Goal: Task Accomplishment & Management: Use online tool/utility

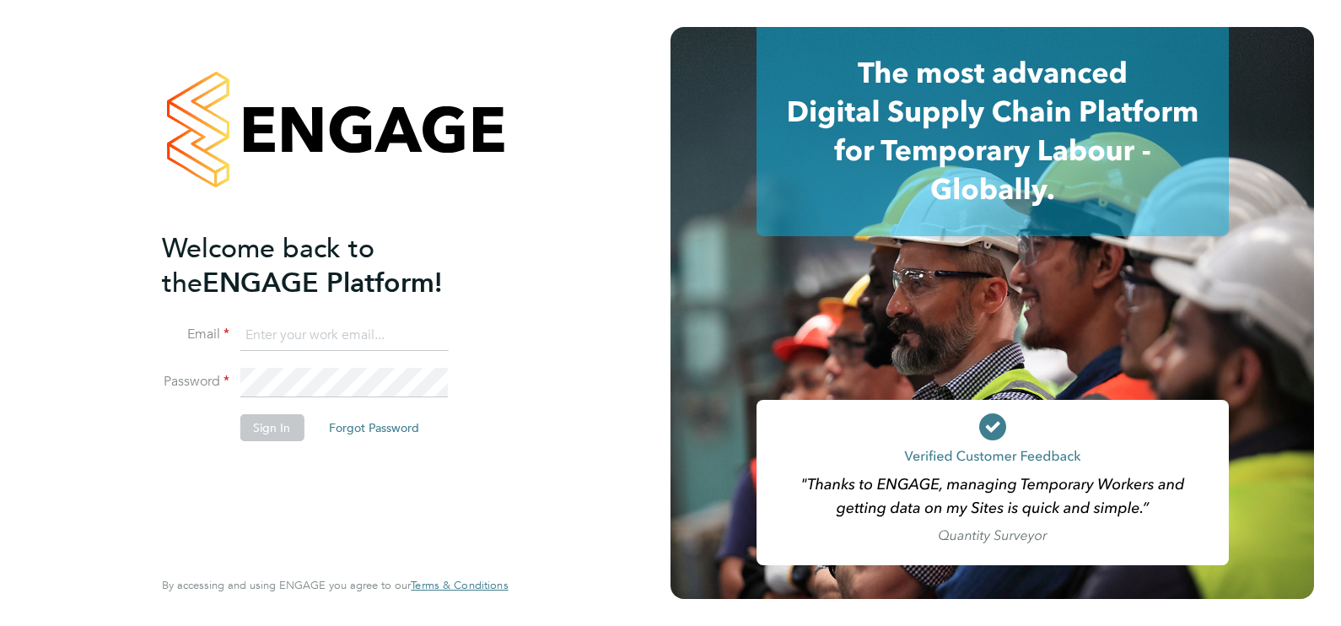
type input "ecrowe@skilledcareers.co.uk"
drag, startPoint x: 282, startPoint y: 422, endPoint x: 283, endPoint y: 385, distance: 36.3
click at [280, 422] on button "Sign In" at bounding box center [271, 427] width 64 height 27
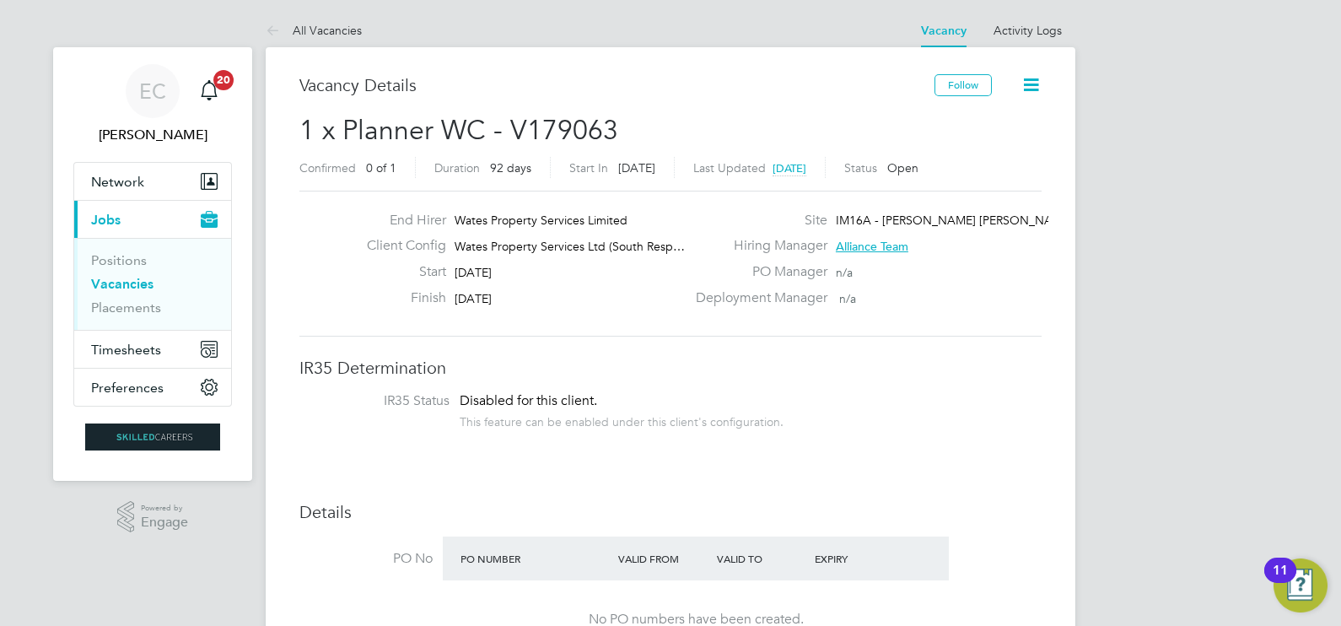
click at [134, 280] on link "Vacancies" at bounding box center [122, 284] width 62 height 16
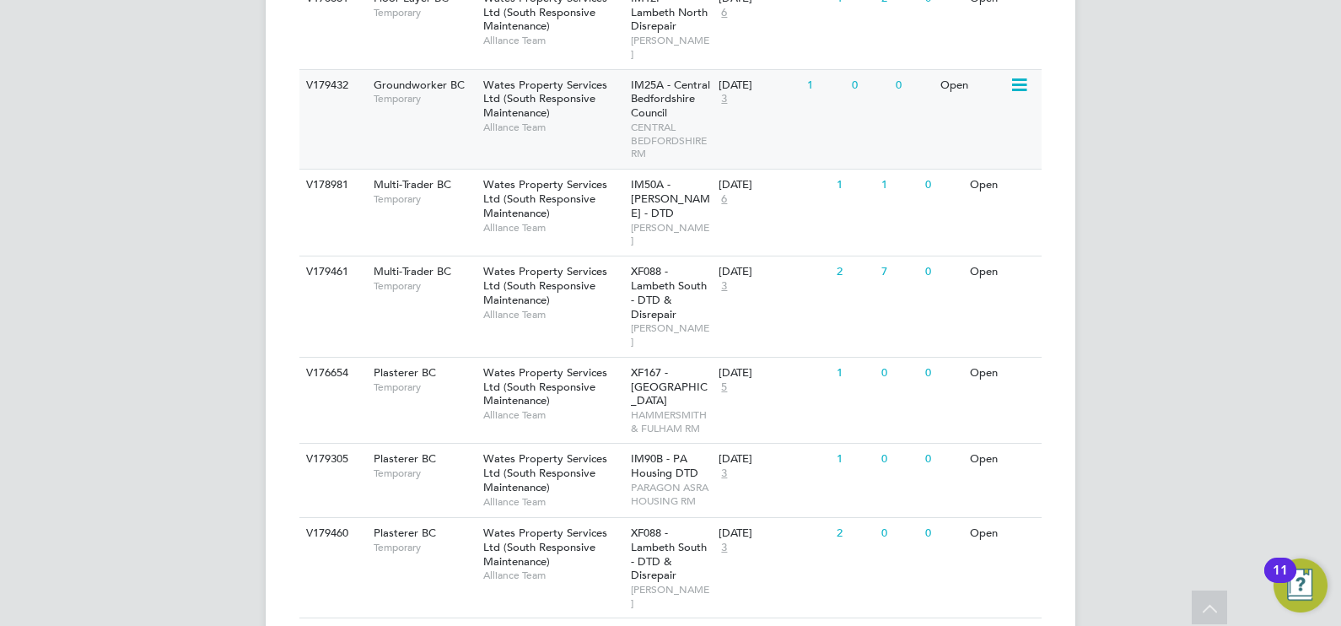
scroll to position [1635, 0]
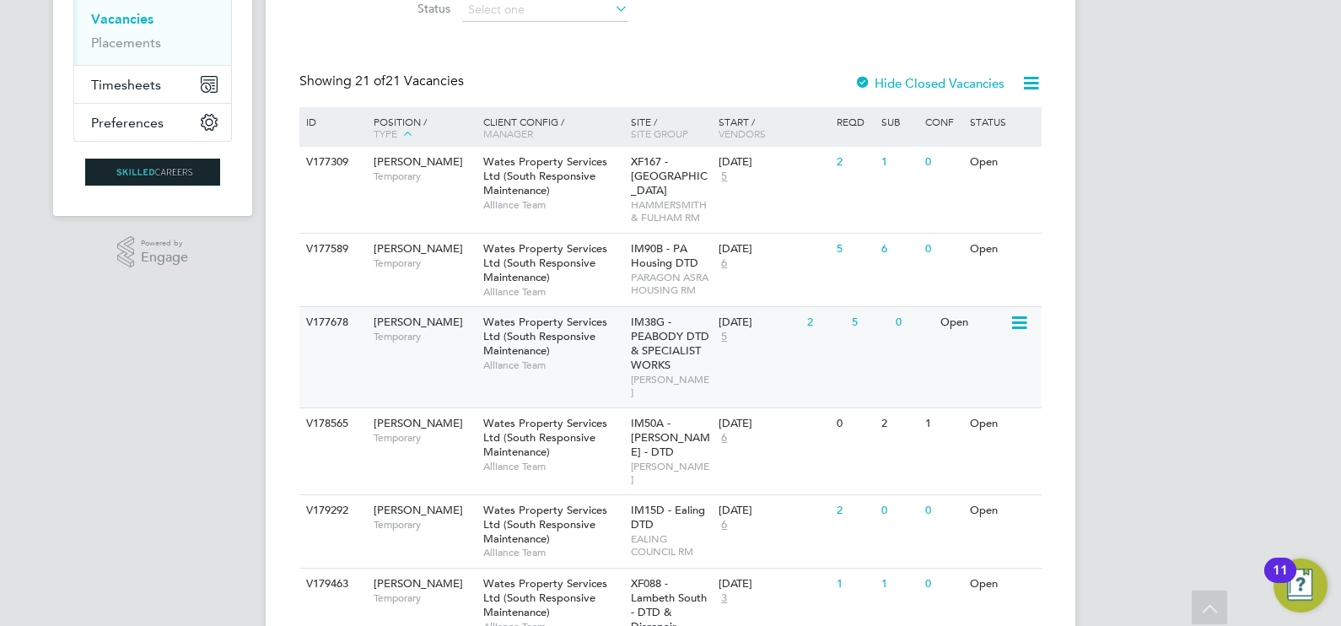
scroll to position [0, 0]
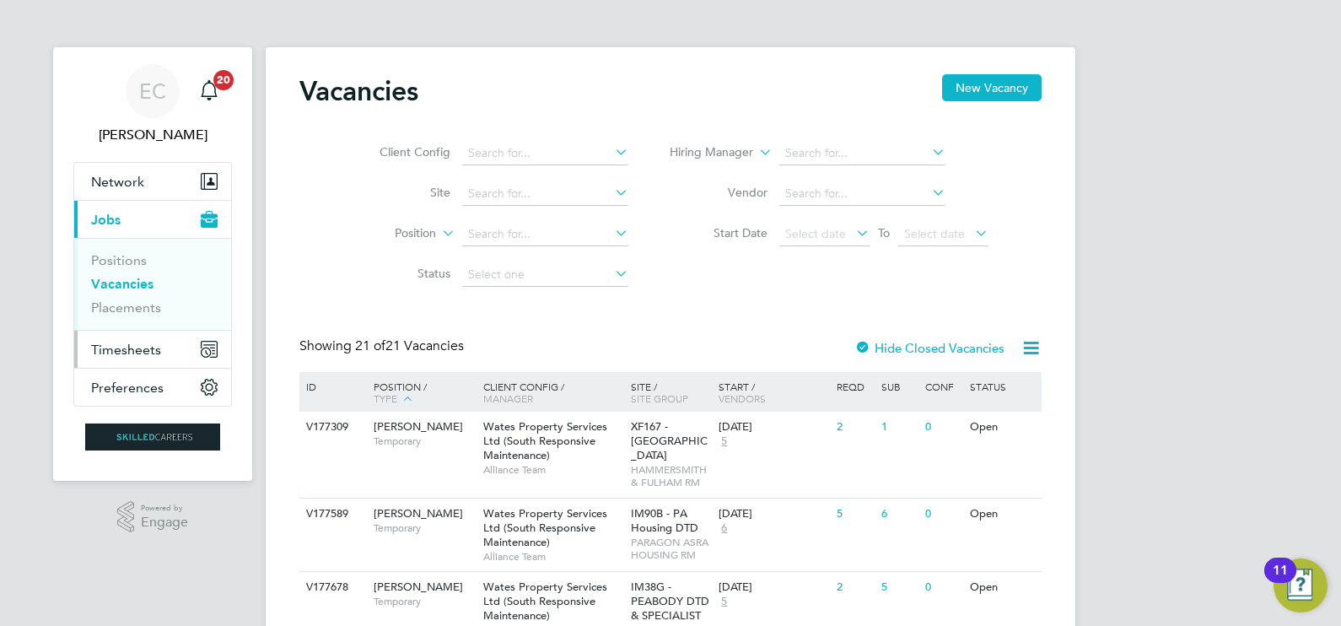
drag, startPoint x: 133, startPoint y: 345, endPoint x: 137, endPoint y: 328, distance: 17.4
click at [133, 345] on span "Timesheets" at bounding box center [126, 349] width 70 height 16
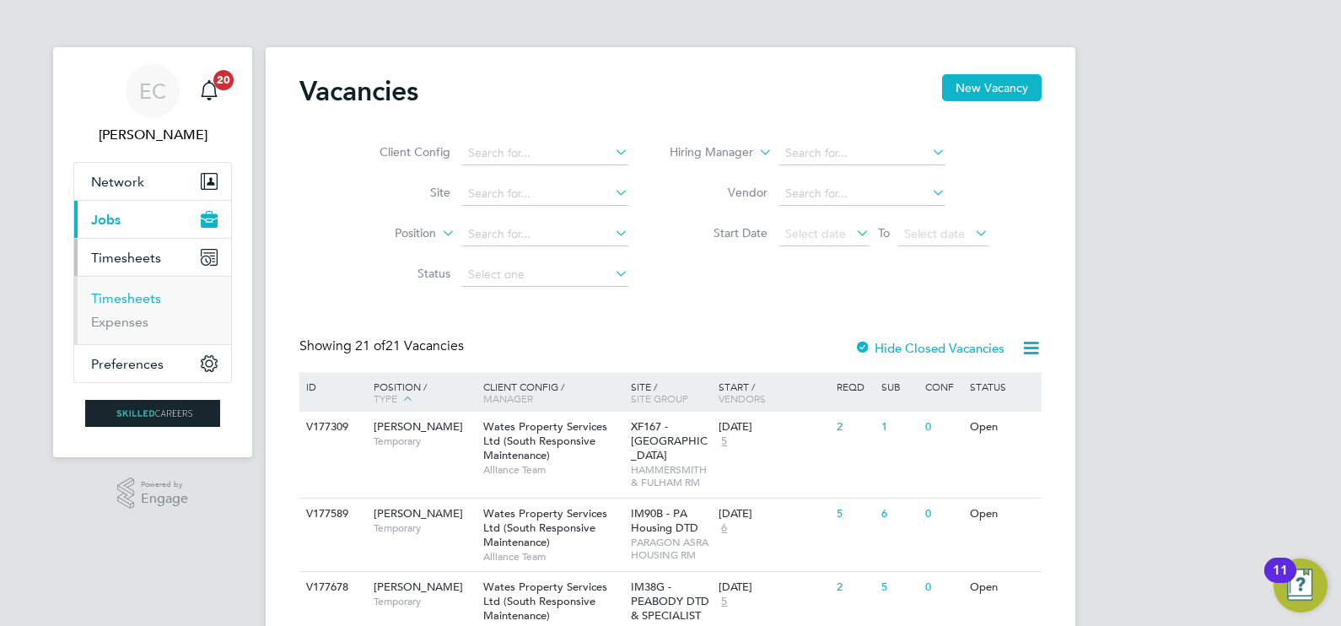
click at [139, 297] on link "Timesheets" at bounding box center [126, 298] width 70 height 16
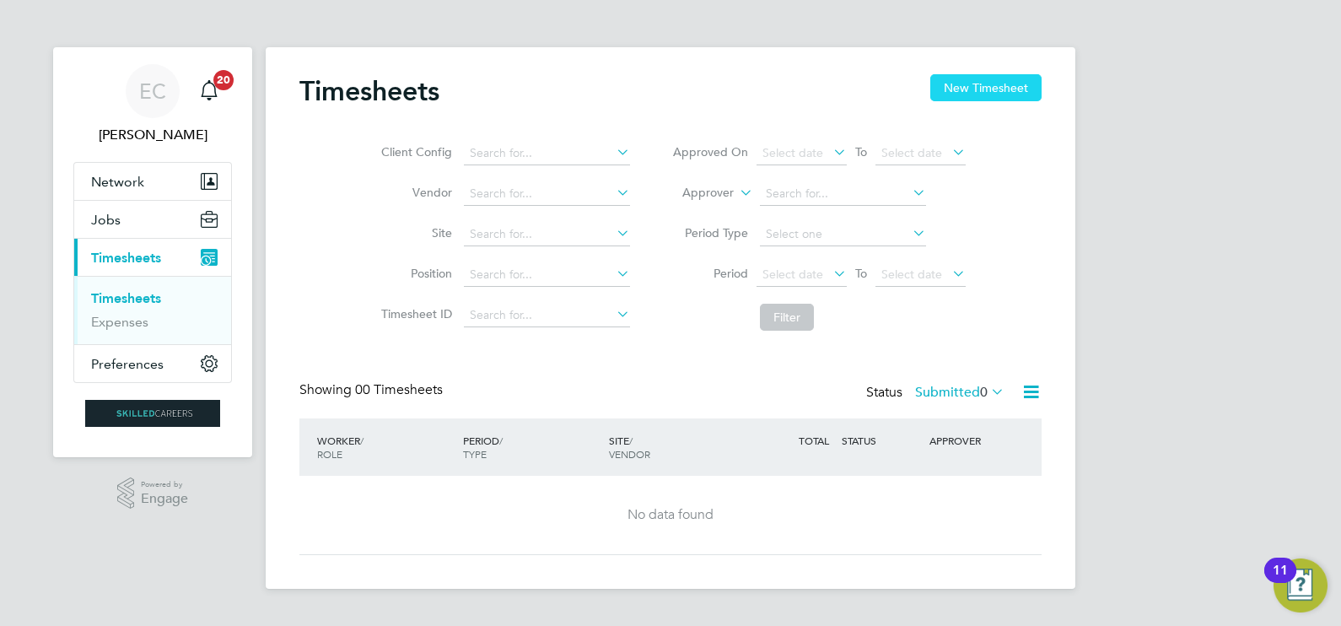
click at [956, 85] on button "New Timesheet" at bounding box center [985, 87] width 111 height 27
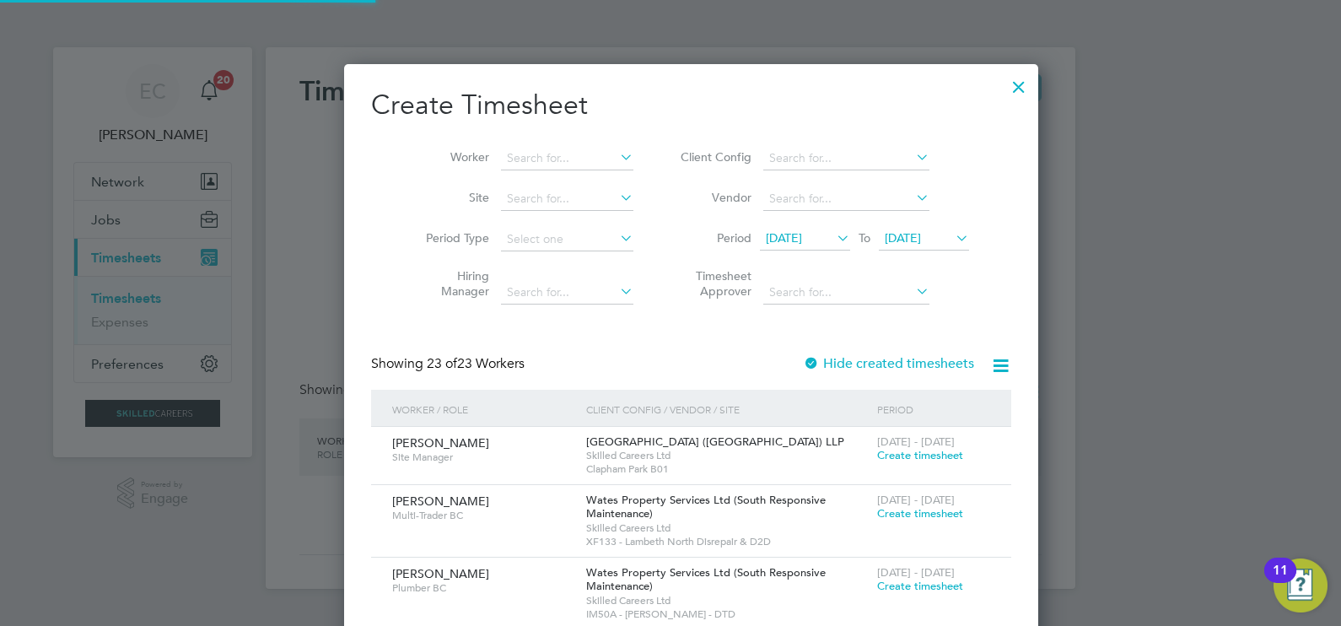
scroll to position [2307, 653]
click at [792, 234] on span "[DATE]" at bounding box center [784, 237] width 36 height 15
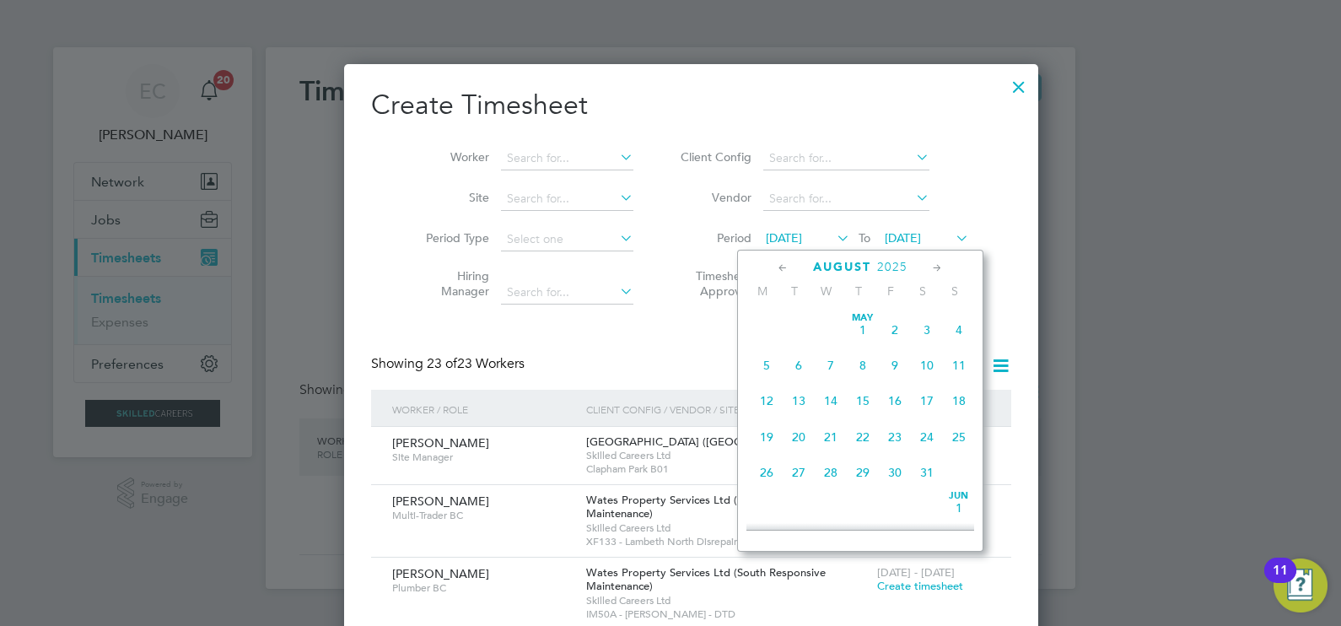
scroll to position [628, 0]
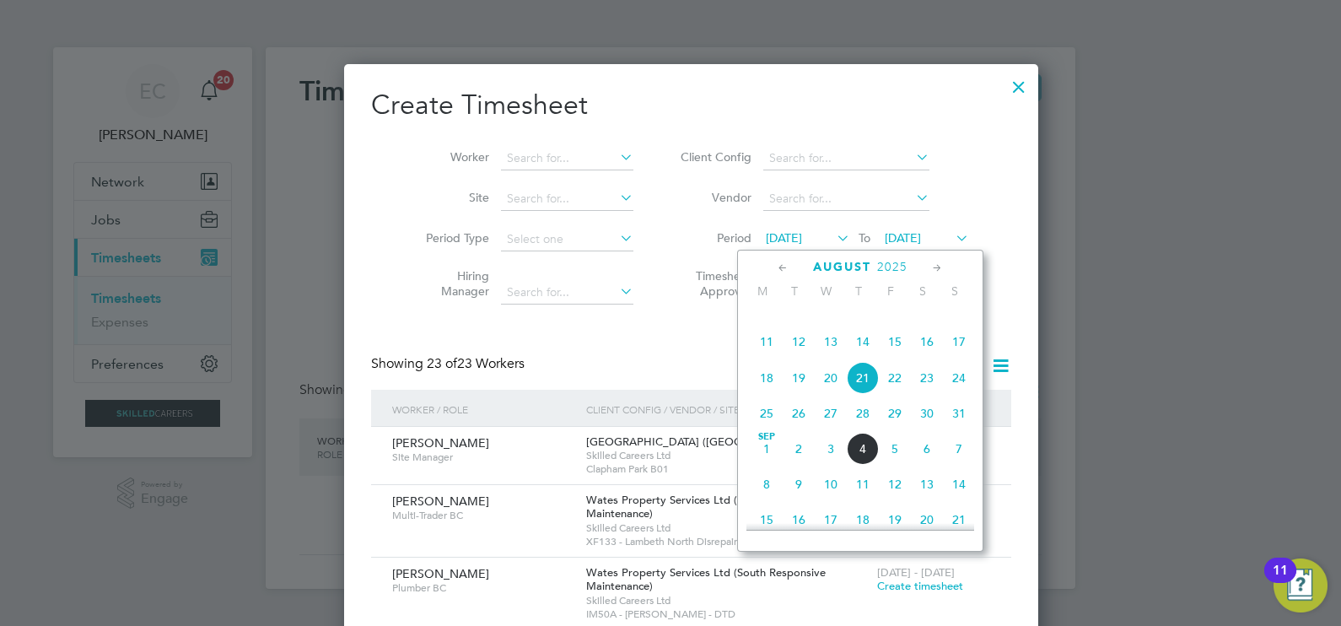
click at [919, 394] on span "23" at bounding box center [927, 378] width 32 height 32
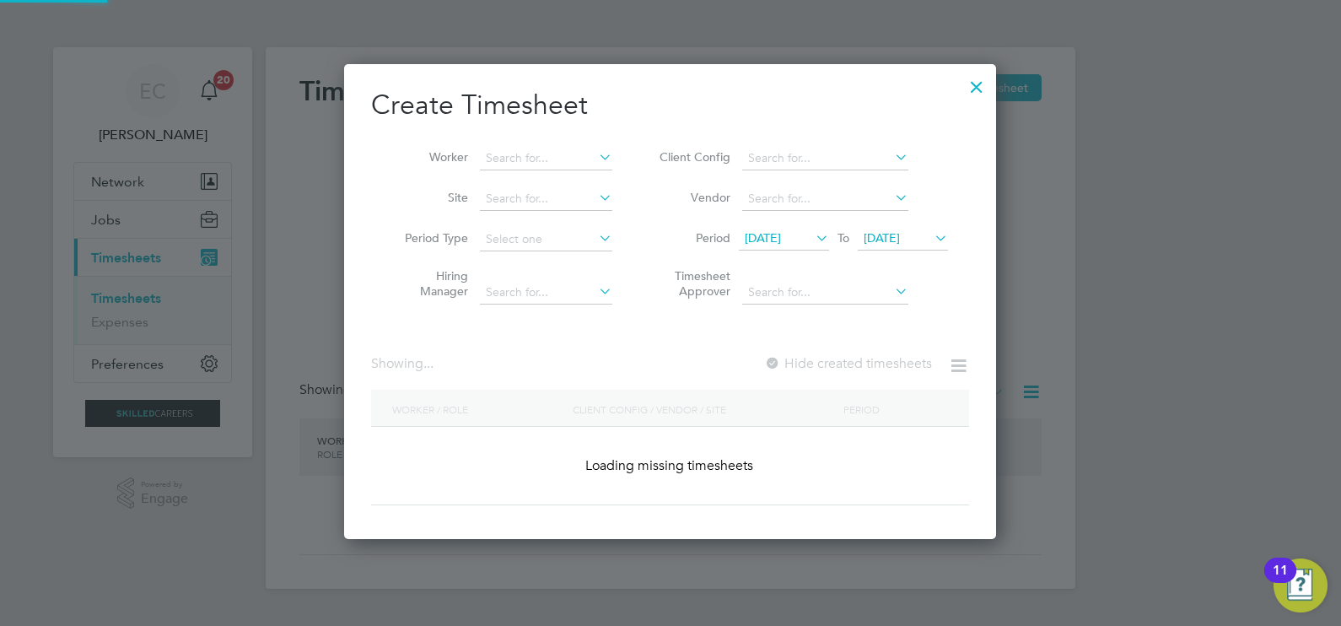
scroll to position [2104, 653]
click at [894, 242] on span "[DATE]" at bounding box center [881, 237] width 36 height 15
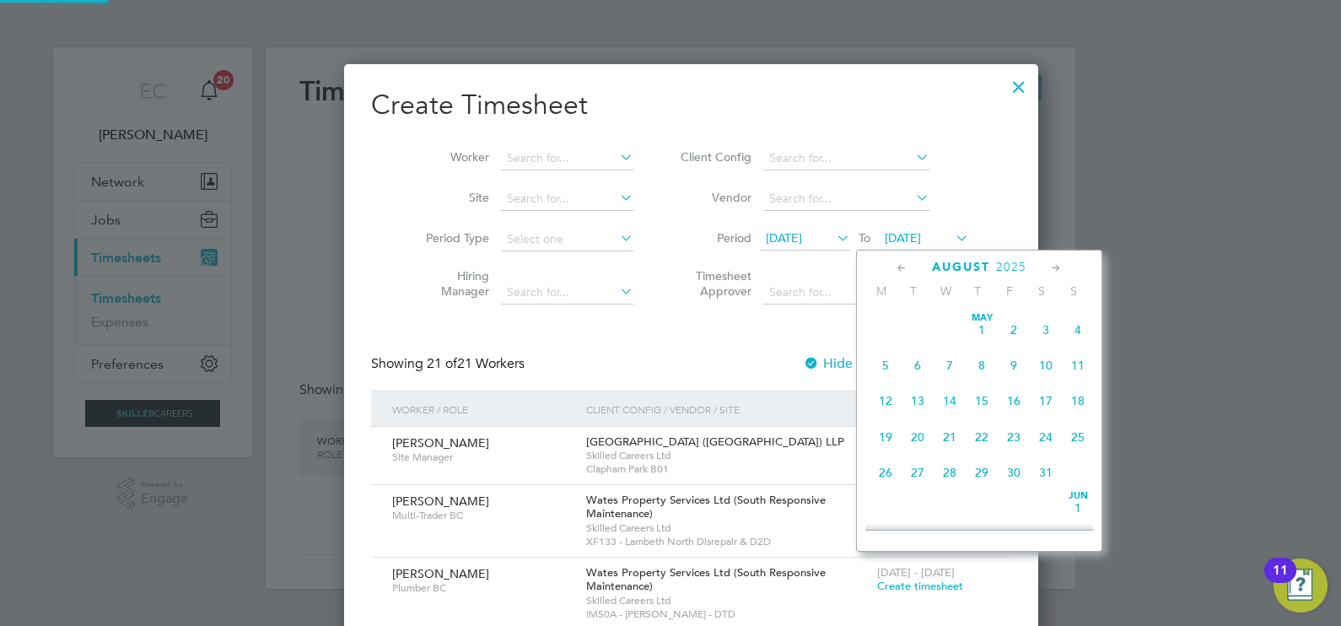
scroll to position [664, 0]
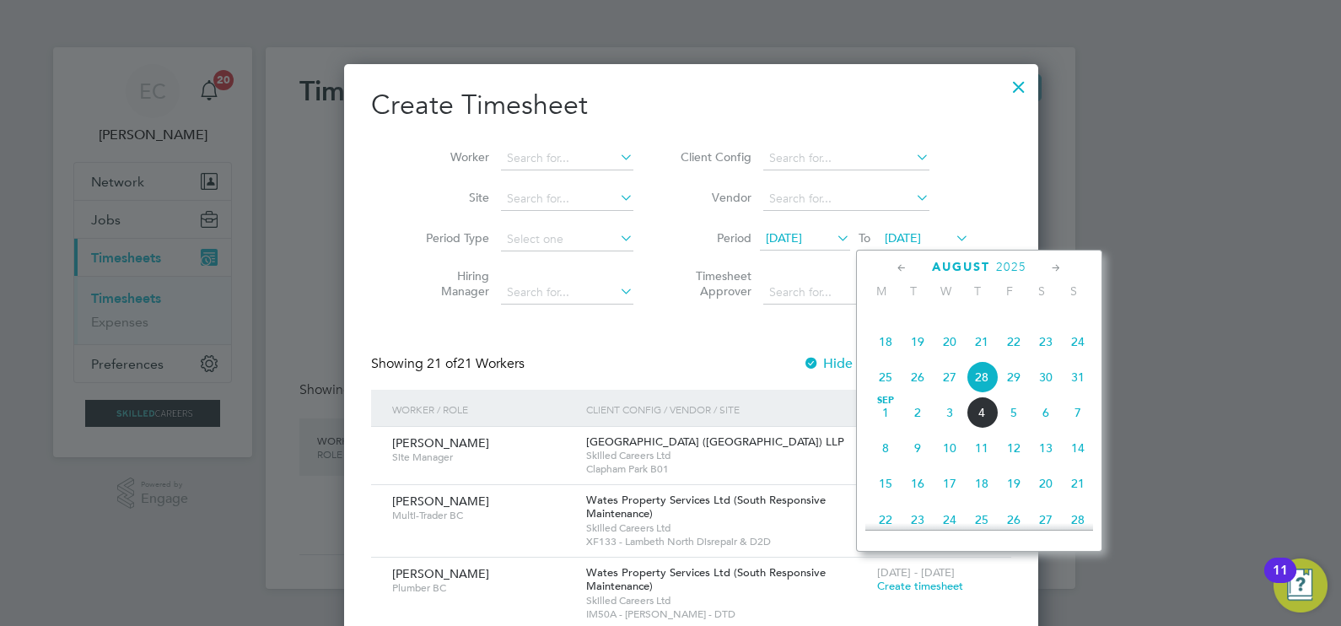
click at [1011, 393] on span "29" at bounding box center [1013, 377] width 32 height 32
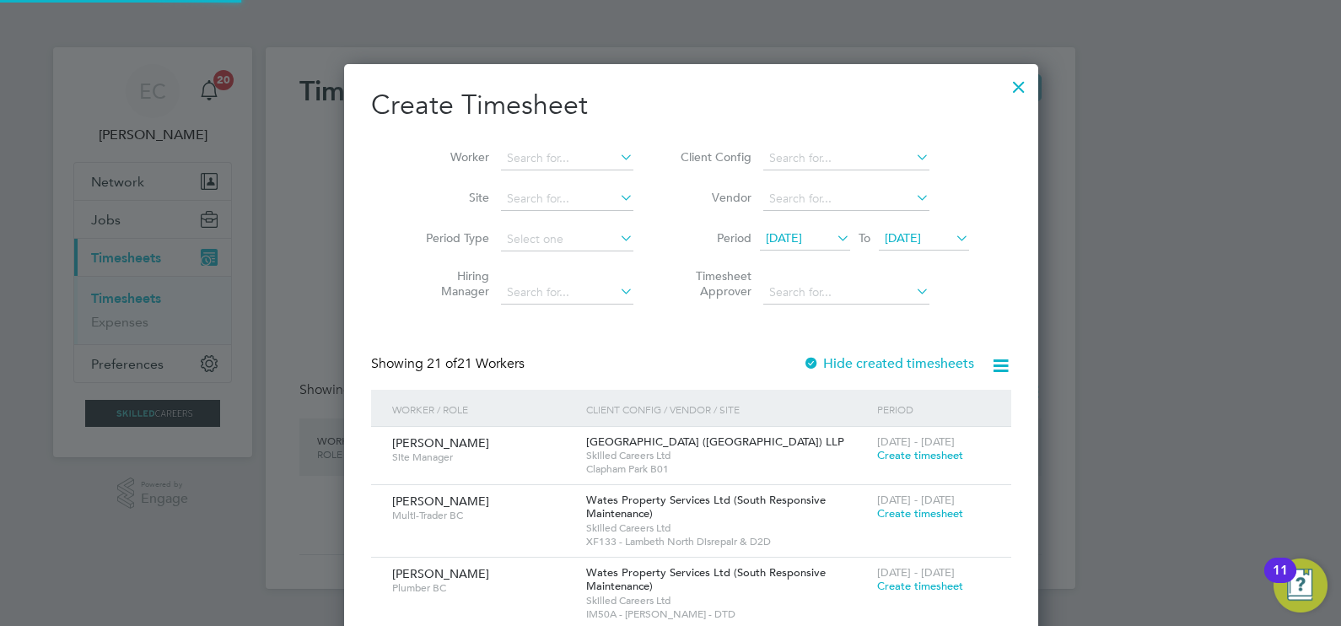
scroll to position [2104, 653]
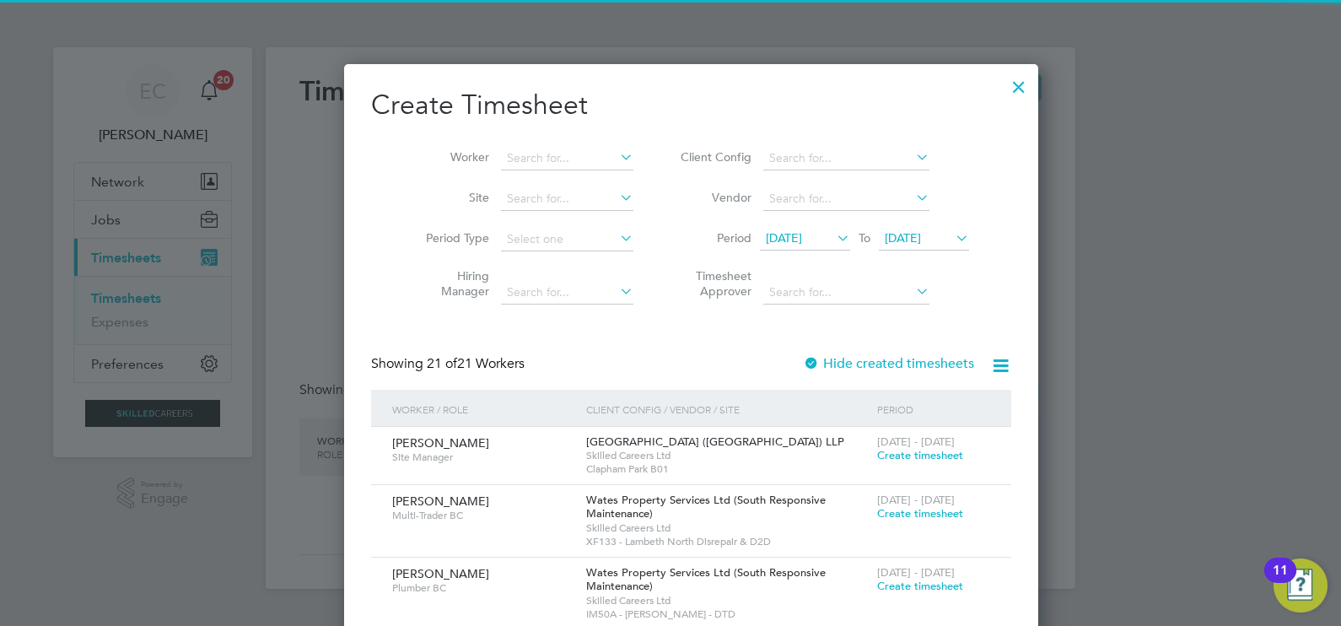
click at [990, 363] on icon at bounding box center [1000, 365] width 21 height 21
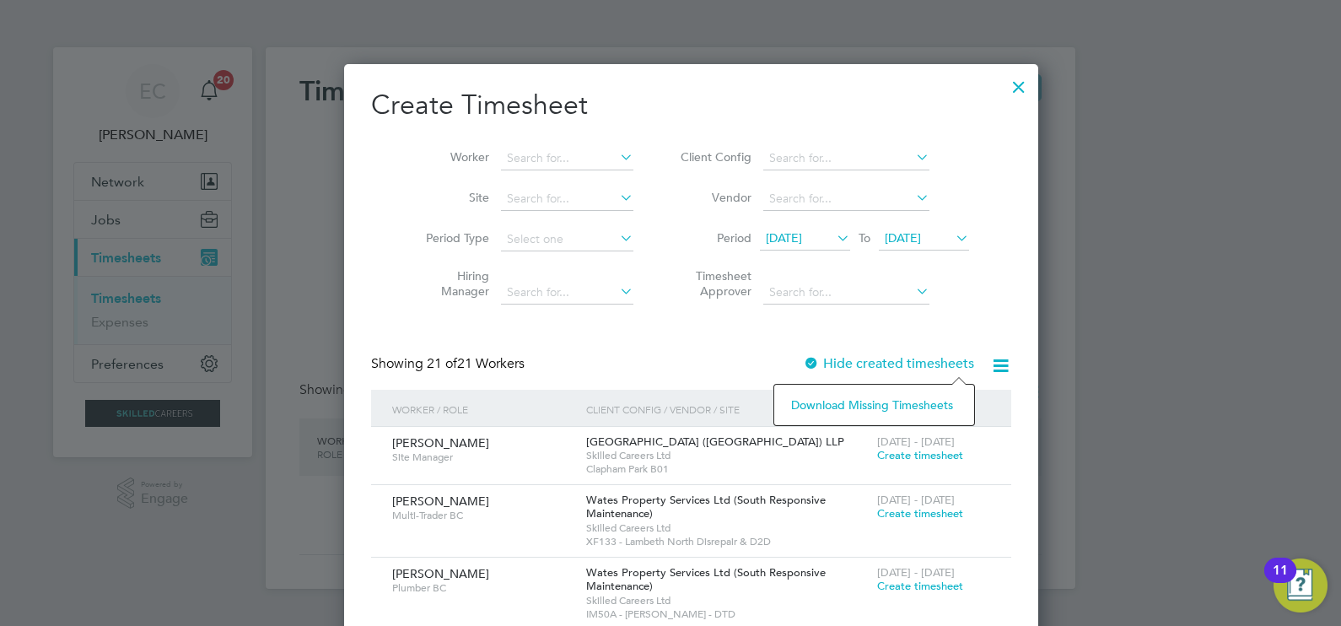
click at [889, 398] on li "Download missing timesheets" at bounding box center [873, 405] width 183 height 24
click at [771, 122] on h2 "Create Timesheet" at bounding box center [691, 105] width 640 height 35
drag, startPoint x: 573, startPoint y: 152, endPoint x: 587, endPoint y: 160, distance: 15.9
click at [573, 152] on input at bounding box center [567, 159] width 132 height 24
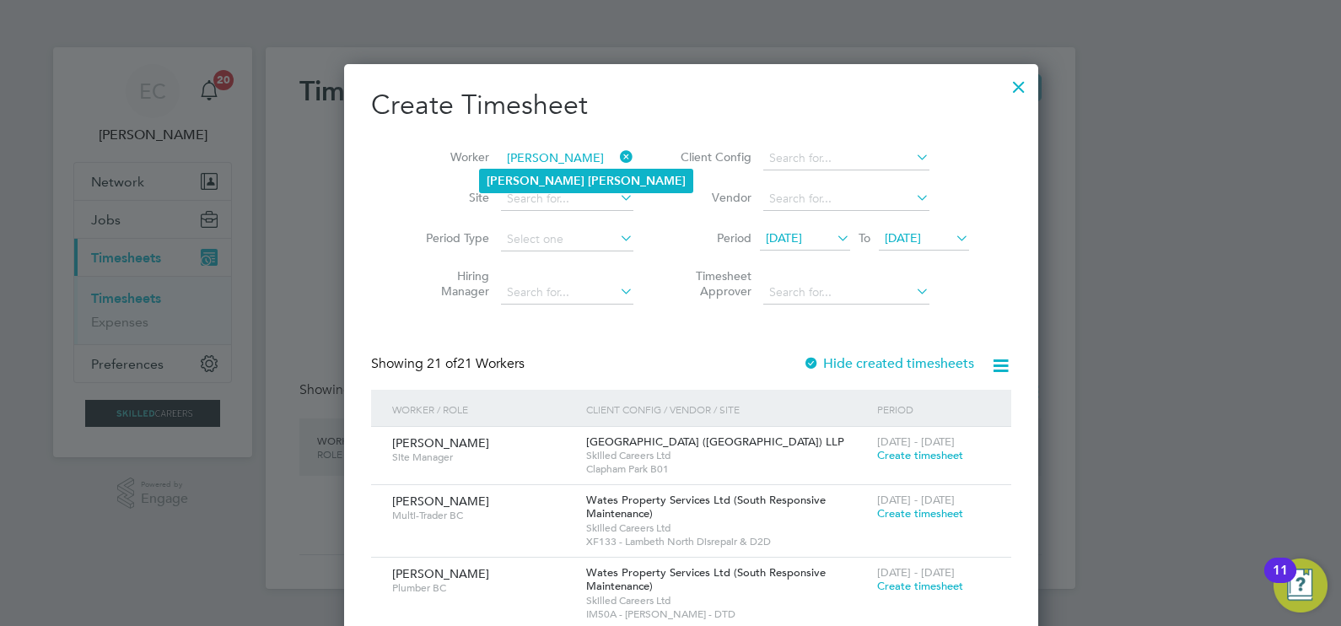
click at [485, 182] on li "[PERSON_NAME]" at bounding box center [586, 180] width 212 height 23
type input "[PERSON_NAME]"
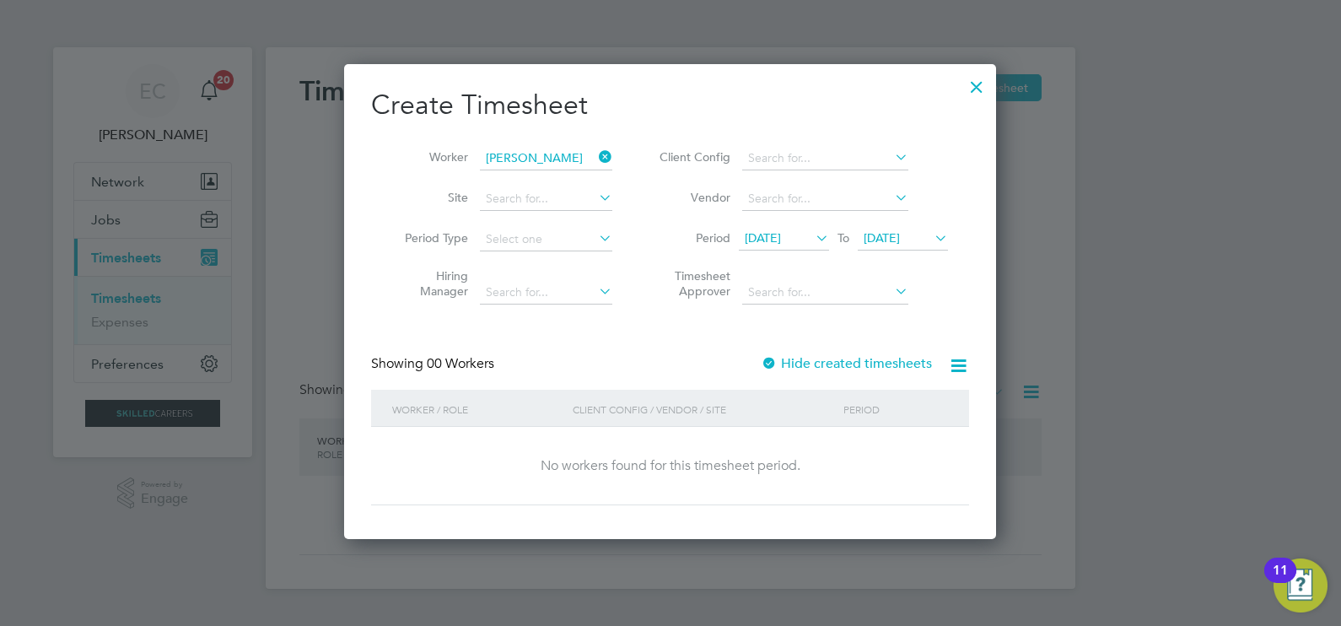
scroll to position [475, 653]
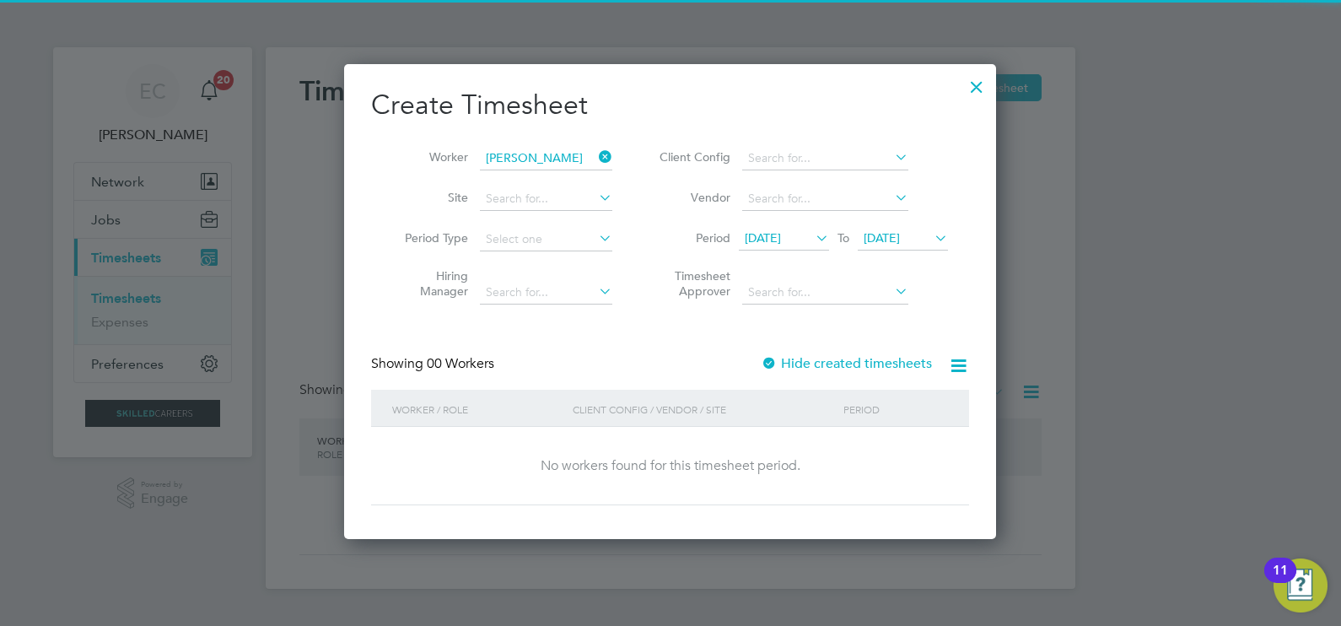
click at [806, 368] on label "Hide created timesheets" at bounding box center [845, 363] width 171 height 17
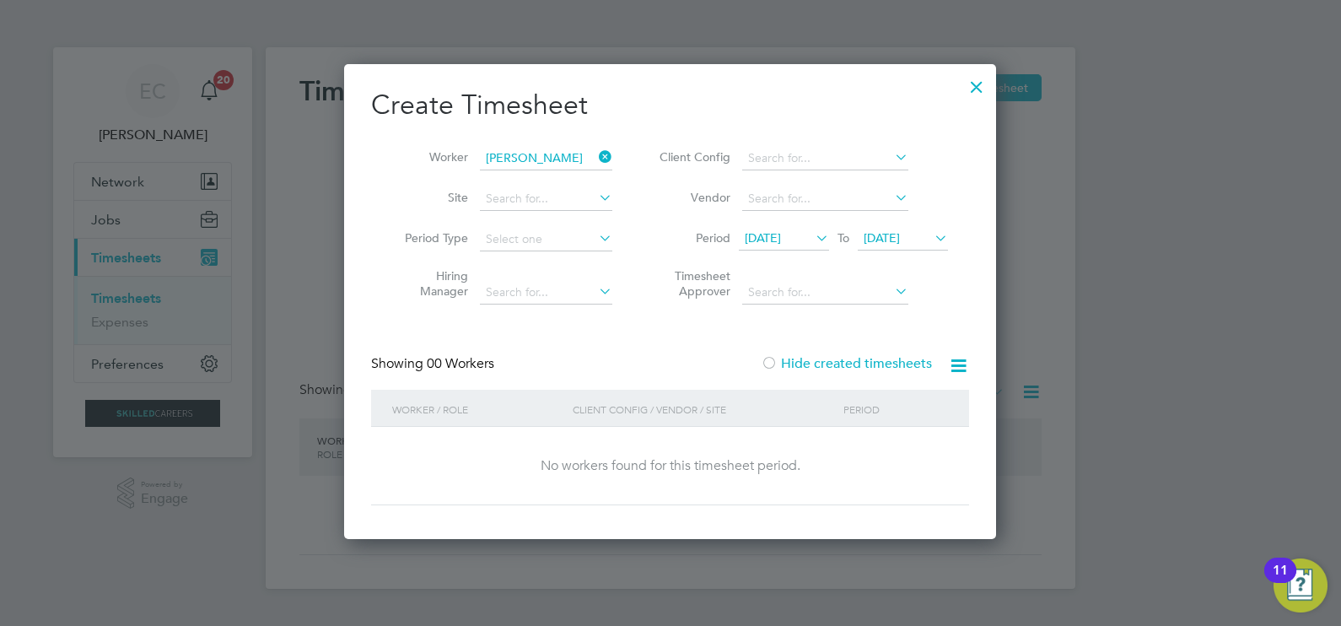
click at [806, 368] on label "Hide created timesheets" at bounding box center [845, 363] width 171 height 17
click at [778, 240] on span "[DATE]" at bounding box center [762, 237] width 36 height 15
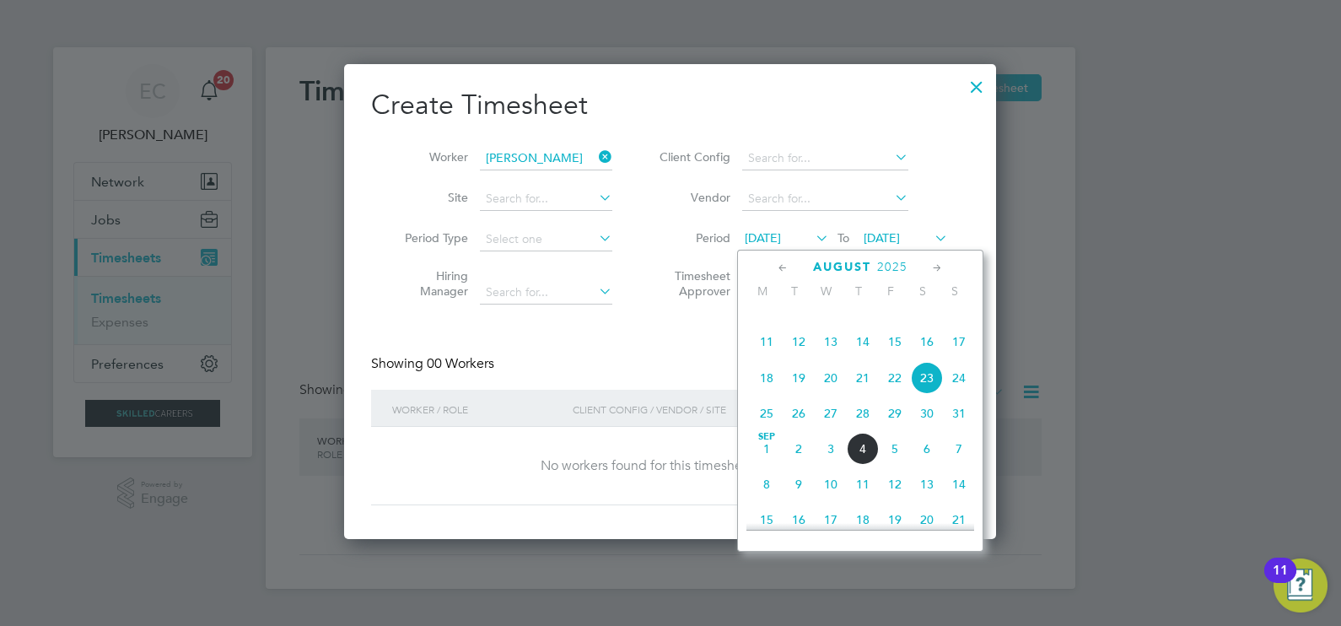
drag, startPoint x: 937, startPoint y: 201, endPoint x: 931, endPoint y: 212, distance: 13.2
click at [938, 201] on li "Vendor" at bounding box center [801, 199] width 336 height 40
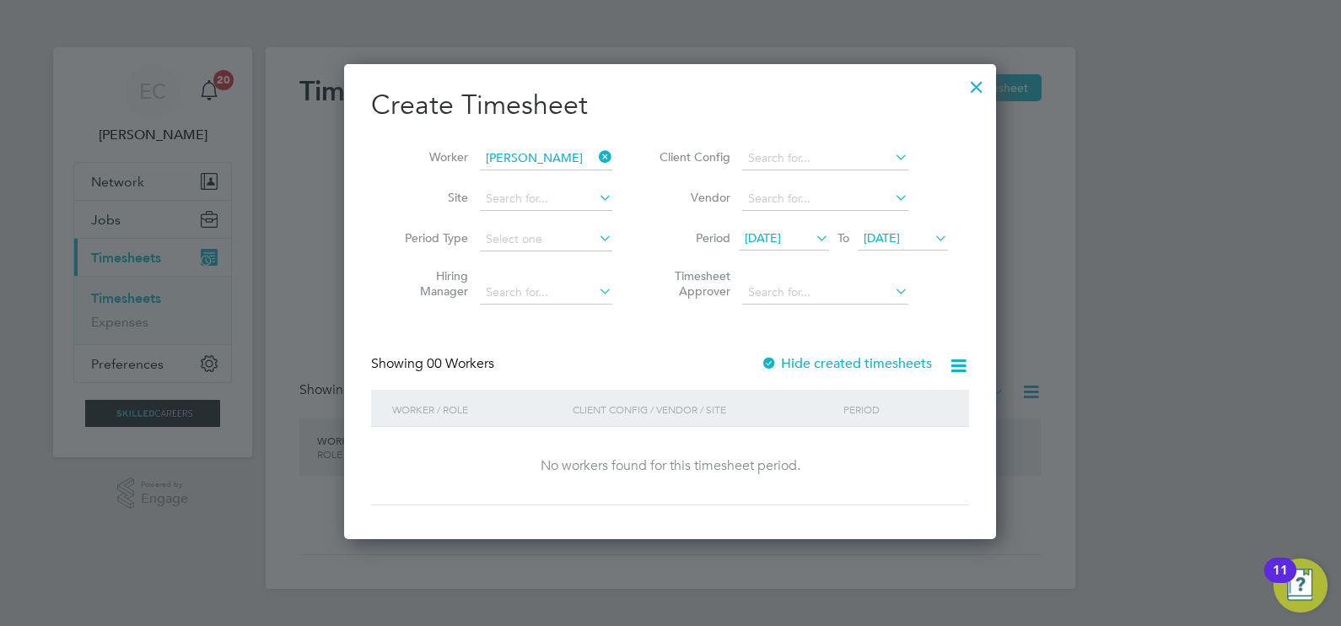
click at [781, 243] on span "[DATE]" at bounding box center [762, 237] width 36 height 15
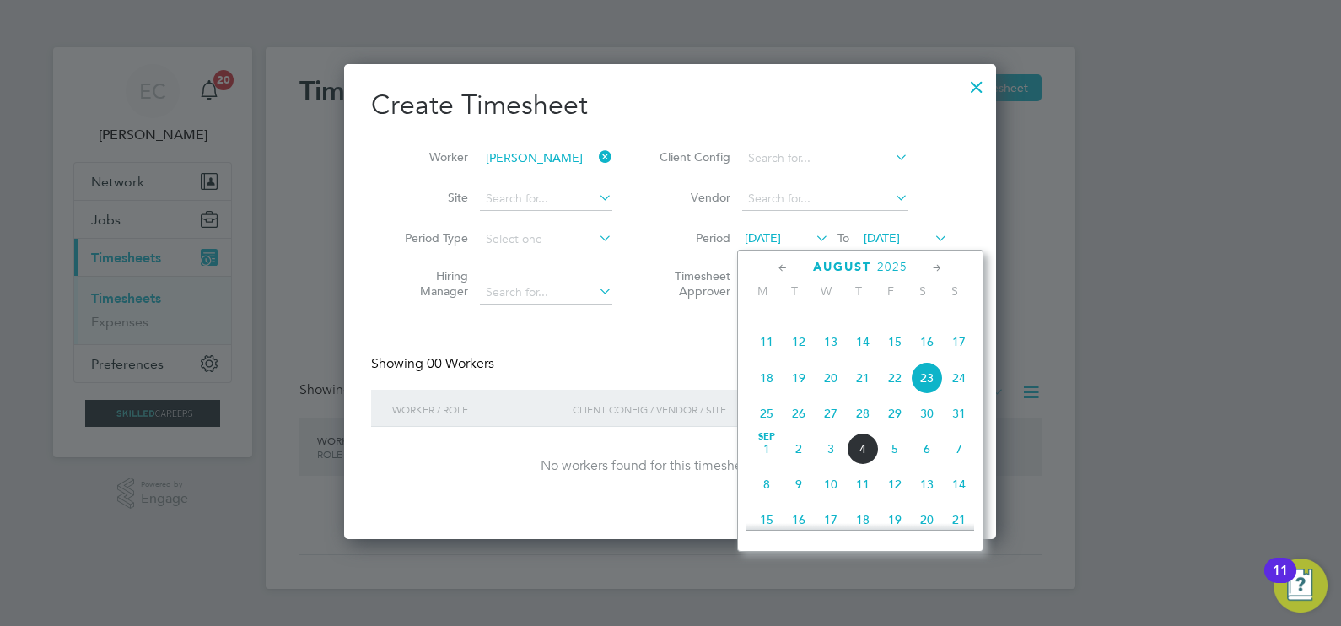
click at [839, 107] on h2 "Create Timesheet" at bounding box center [670, 105] width 598 height 35
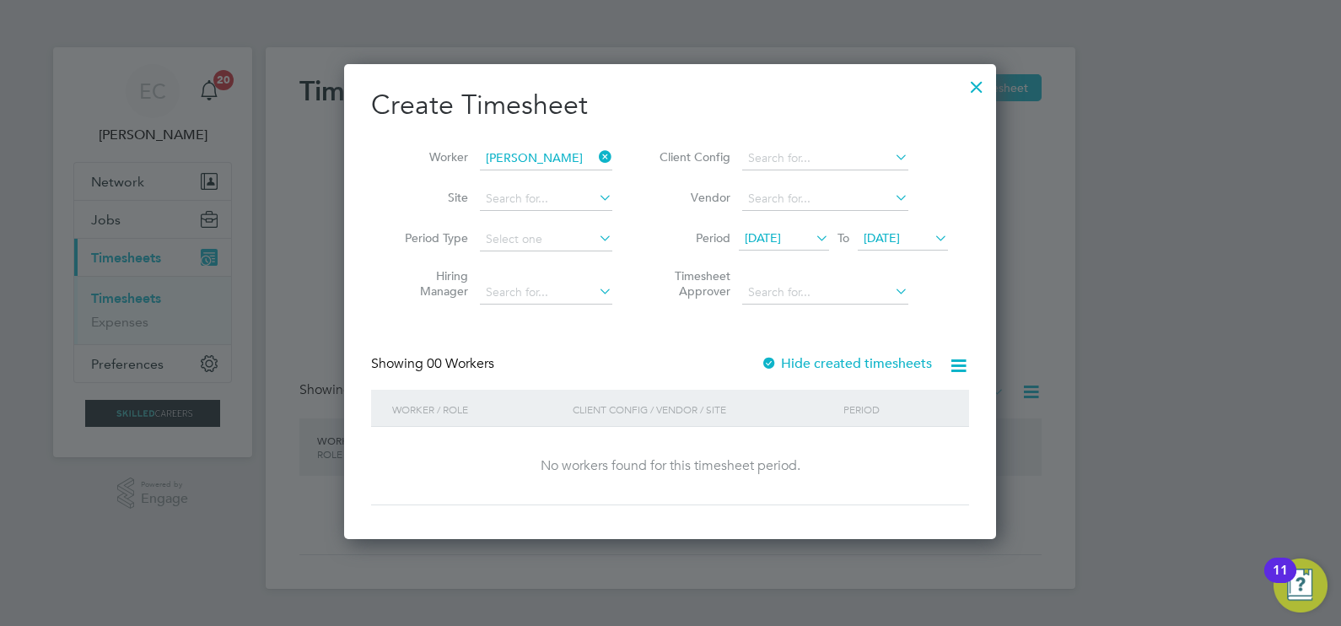
drag, startPoint x: 603, startPoint y: 152, endPoint x: 932, endPoint y: 96, distance: 333.5
click at [595, 152] on icon at bounding box center [595, 157] width 0 height 24
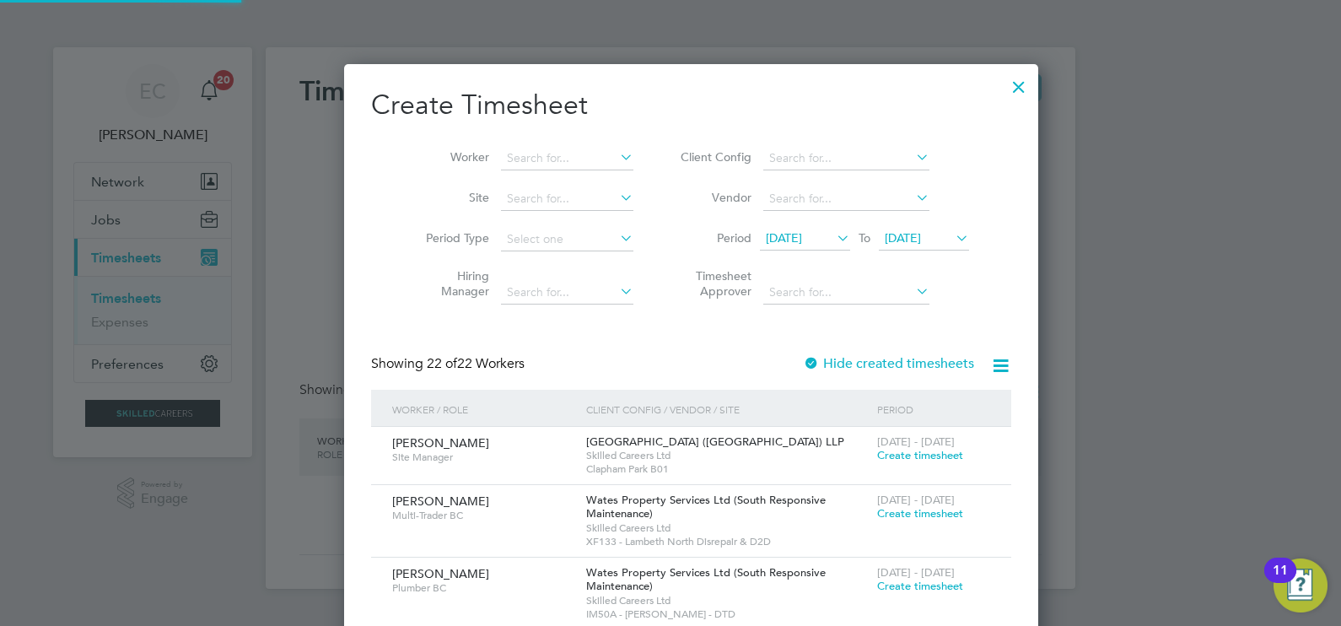
scroll to position [2176, 653]
